Goal: Task Accomplishment & Management: Manage account settings

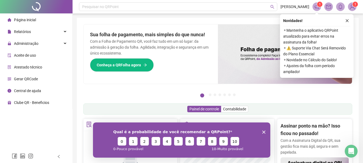
click at [263, 132] on icon "Encerrar pesquisa" at bounding box center [263, 131] width 3 height 3
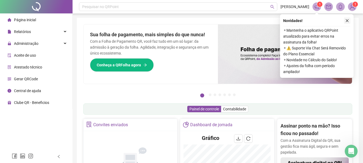
click at [348, 18] on button "button" at bounding box center [347, 20] width 6 height 6
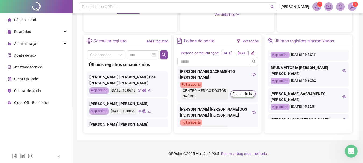
scroll to position [108, 0]
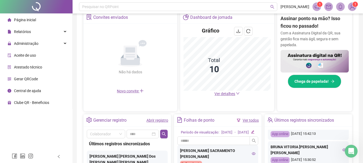
click at [34, 56] on span "Aceite de uso" at bounding box center [25, 55] width 22 height 4
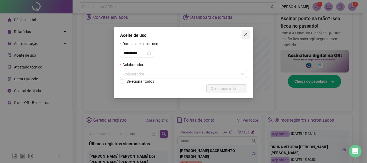
click at [248, 33] on icon "close" at bounding box center [246, 34] width 3 height 3
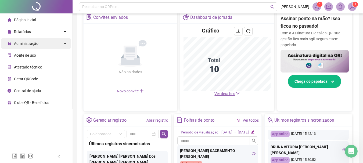
click at [21, 44] on span "Administração" at bounding box center [26, 43] width 24 height 4
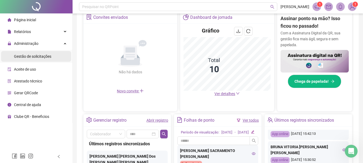
click at [23, 55] on span "Gestão de solicitações" at bounding box center [32, 56] width 37 height 4
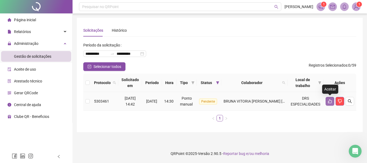
click at [330, 101] on icon "like" at bounding box center [330, 101] width 4 height 4
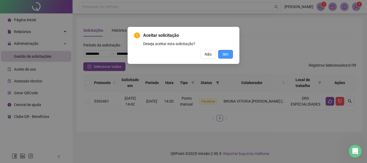
click at [228, 54] on span "Sim" at bounding box center [226, 54] width 6 height 6
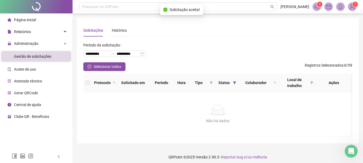
click at [33, 20] on span "Página inicial" at bounding box center [25, 20] width 22 height 4
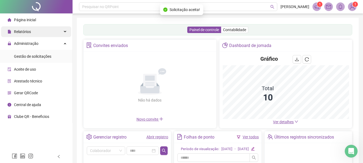
click at [49, 31] on div "Relatórios" at bounding box center [36, 31] width 70 height 11
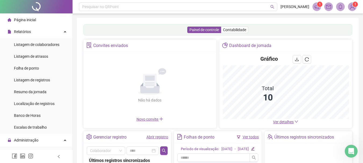
click at [27, 20] on span "Página inicial" at bounding box center [25, 20] width 22 height 4
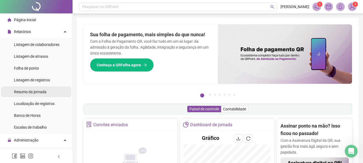
click at [40, 89] on div "Resumo da jornada" at bounding box center [30, 92] width 33 height 11
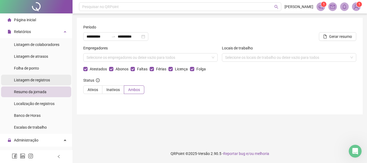
click at [36, 80] on span "Listagem de registros" at bounding box center [32, 80] width 36 height 4
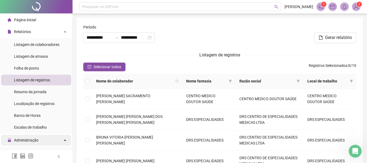
type input "**********"
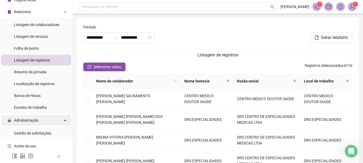
scroll to position [57, 0]
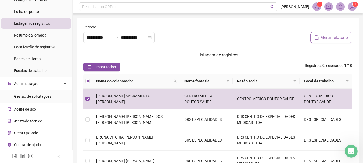
click at [327, 40] on span "Gerar relatório" at bounding box center [334, 37] width 27 height 6
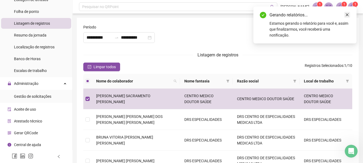
click at [350, 14] on link "Close" at bounding box center [348, 15] width 6 height 6
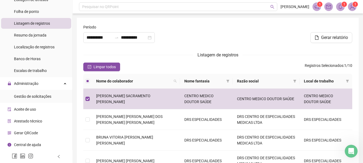
click at [343, 8] on icon "bell" at bounding box center [340, 6] width 5 height 5
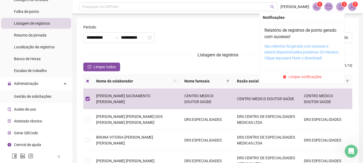
click at [325, 48] on link "Seu relatório foi gerado com sucesso e estará disponível pelos próximos 20 minu…" at bounding box center [302, 52] width 75 height 16
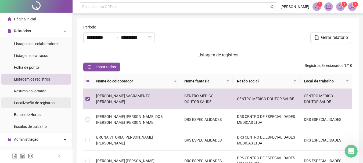
scroll to position [0, 0]
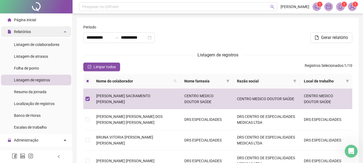
click at [43, 31] on div "Relatórios" at bounding box center [36, 31] width 70 height 11
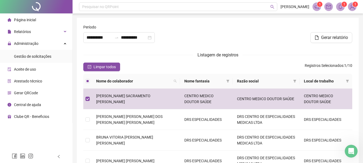
click at [34, 23] on div "Página inicial" at bounding box center [22, 20] width 29 height 11
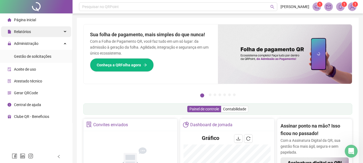
click at [65, 32] on icon at bounding box center [65, 32] width 3 height 0
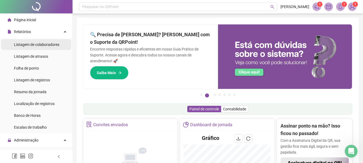
click at [43, 43] on span "Listagem de colaboradores" at bounding box center [36, 45] width 45 height 4
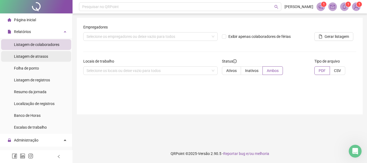
click at [36, 55] on span "Listagem de atrasos" at bounding box center [31, 56] width 34 height 4
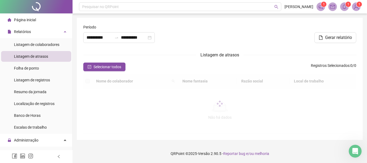
type input "**********"
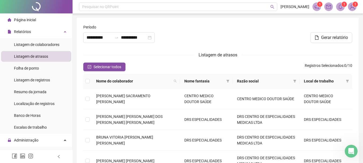
click at [33, 22] on span "Página inicial" at bounding box center [25, 20] width 22 height 4
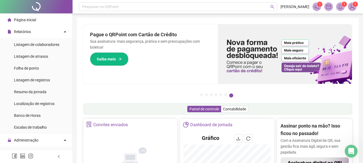
click at [36, 22] on li "Página inicial" at bounding box center [36, 20] width 70 height 11
click at [37, 20] on li "Página inicial" at bounding box center [36, 20] width 70 height 11
click at [18, 21] on span "Página inicial" at bounding box center [25, 20] width 22 height 4
